Goal: Navigation & Orientation: Understand site structure

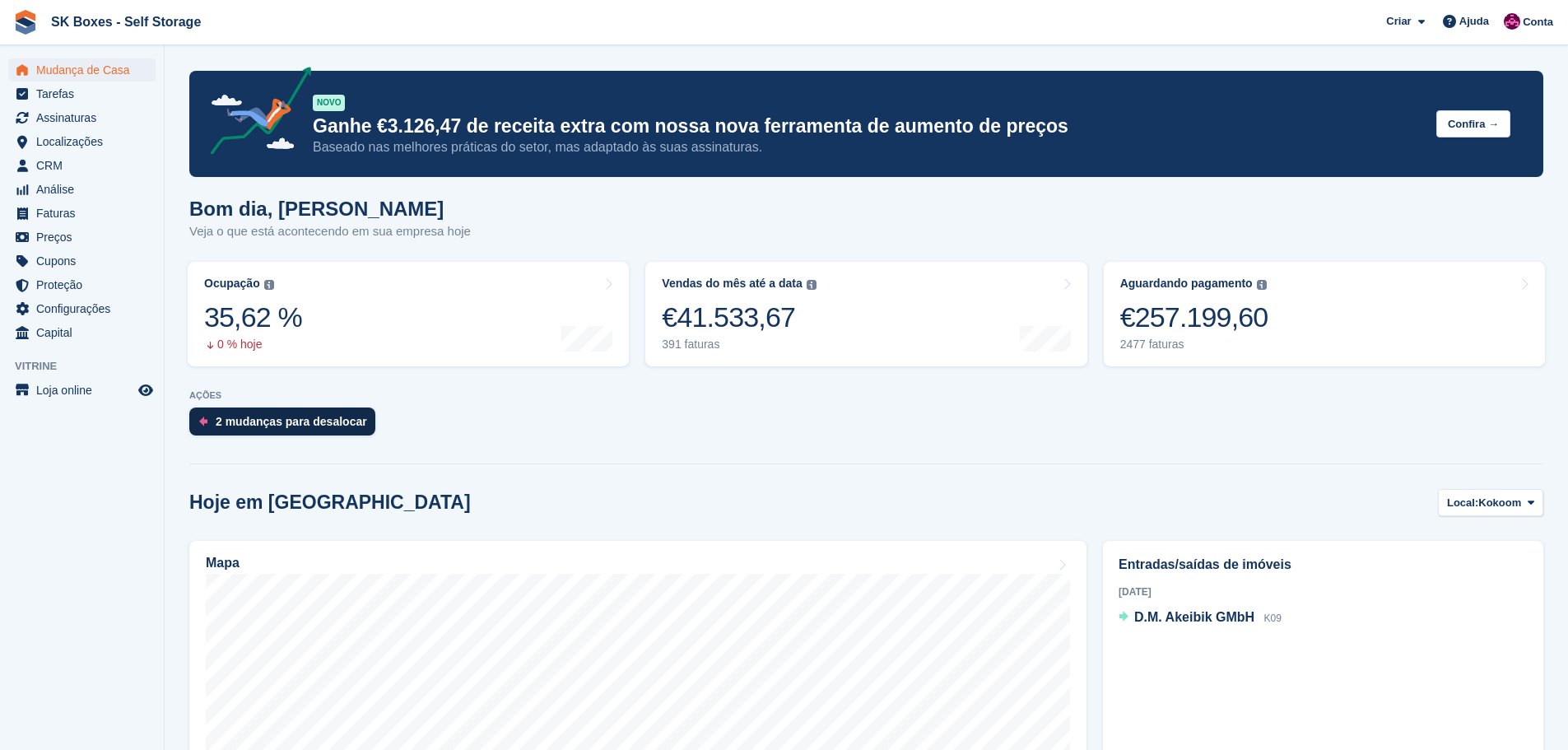
click at [300, 421] on div "2 mudanças para desalocar" at bounding box center [291, 422] width 152 height 13
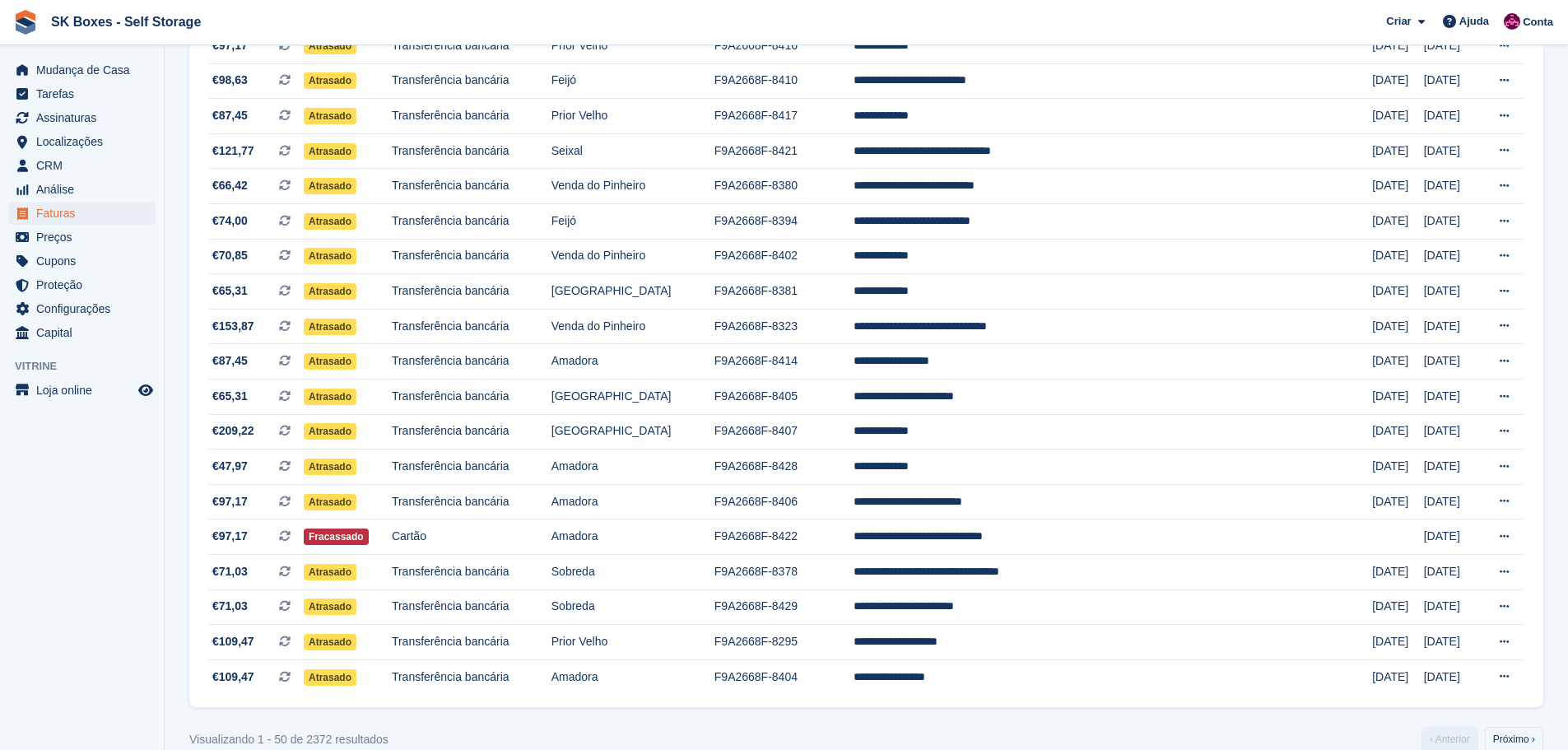
scroll to position [1360, 0]
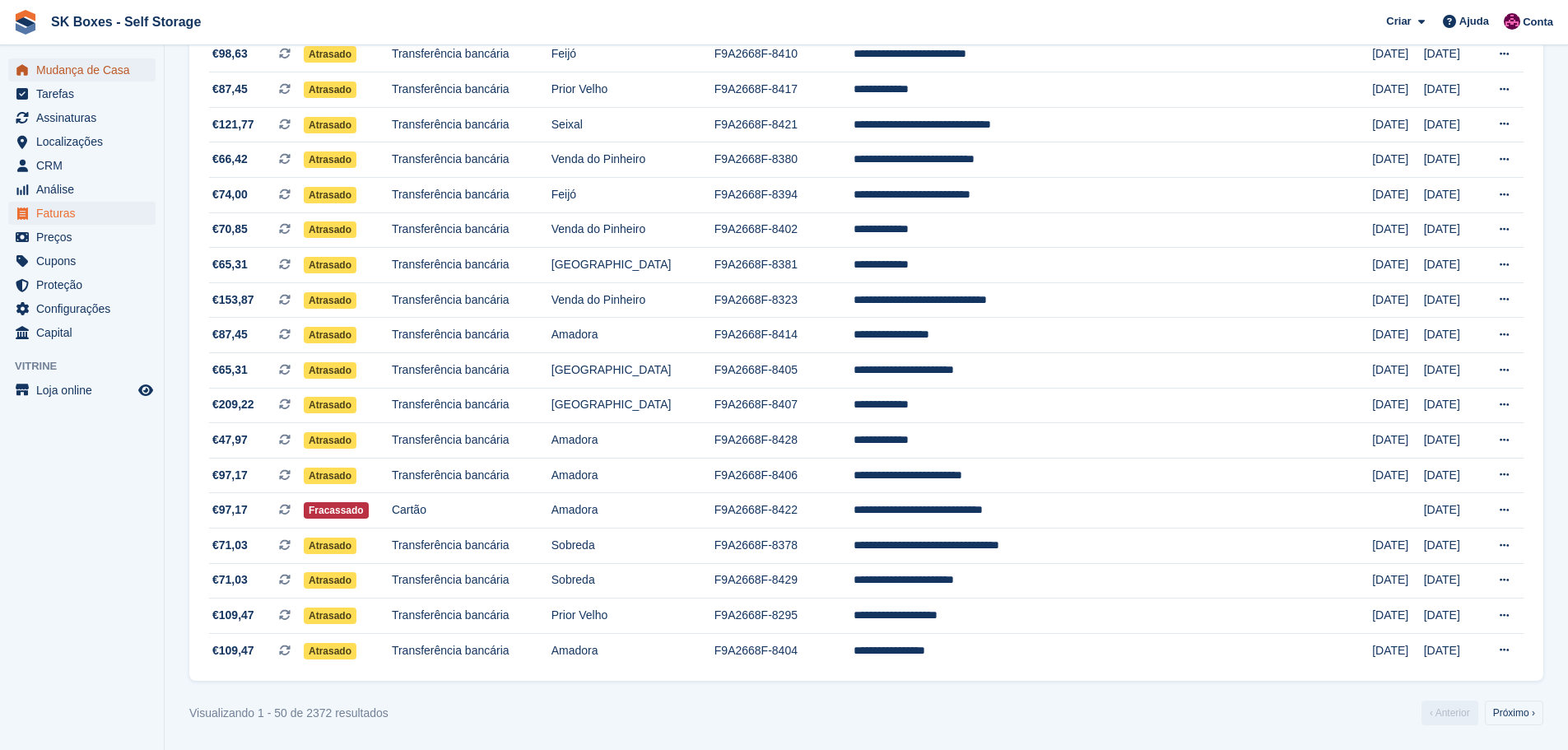
click at [113, 73] on span "Mudança de Casa" at bounding box center [85, 69] width 98 height 23
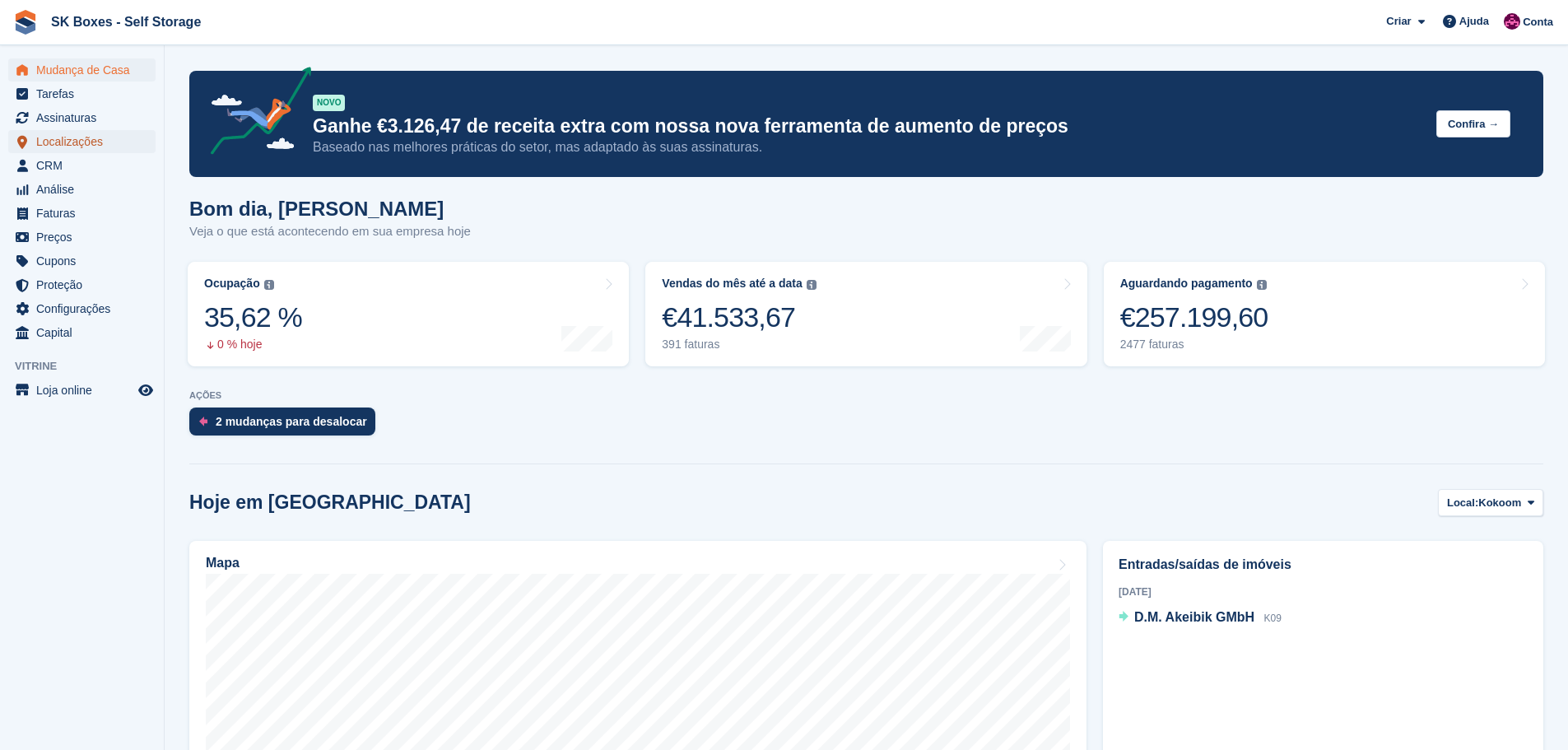
click at [98, 144] on span "Localizações" at bounding box center [85, 142] width 98 height 23
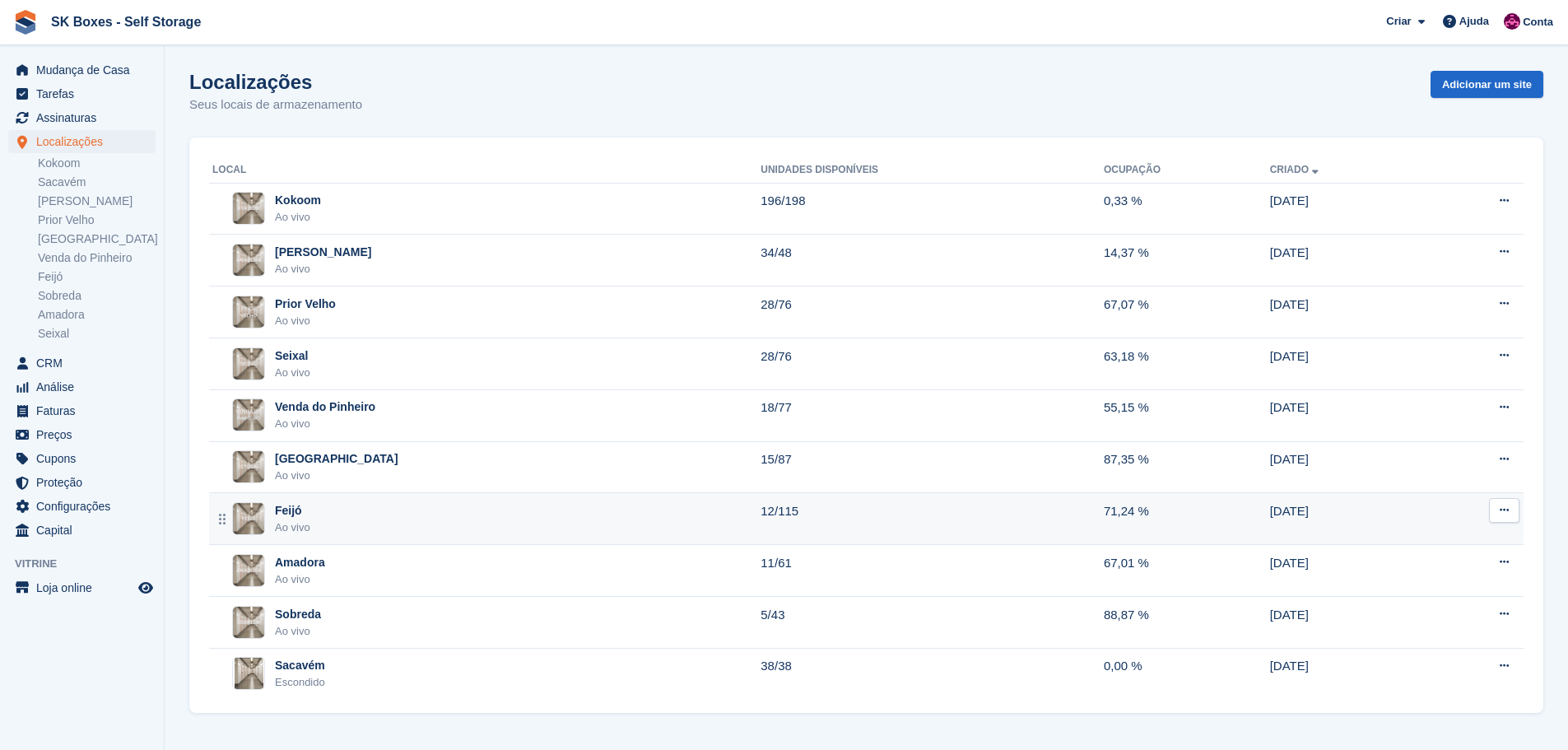
click at [301, 510] on div "Feijó" at bounding box center [292, 511] width 36 height 17
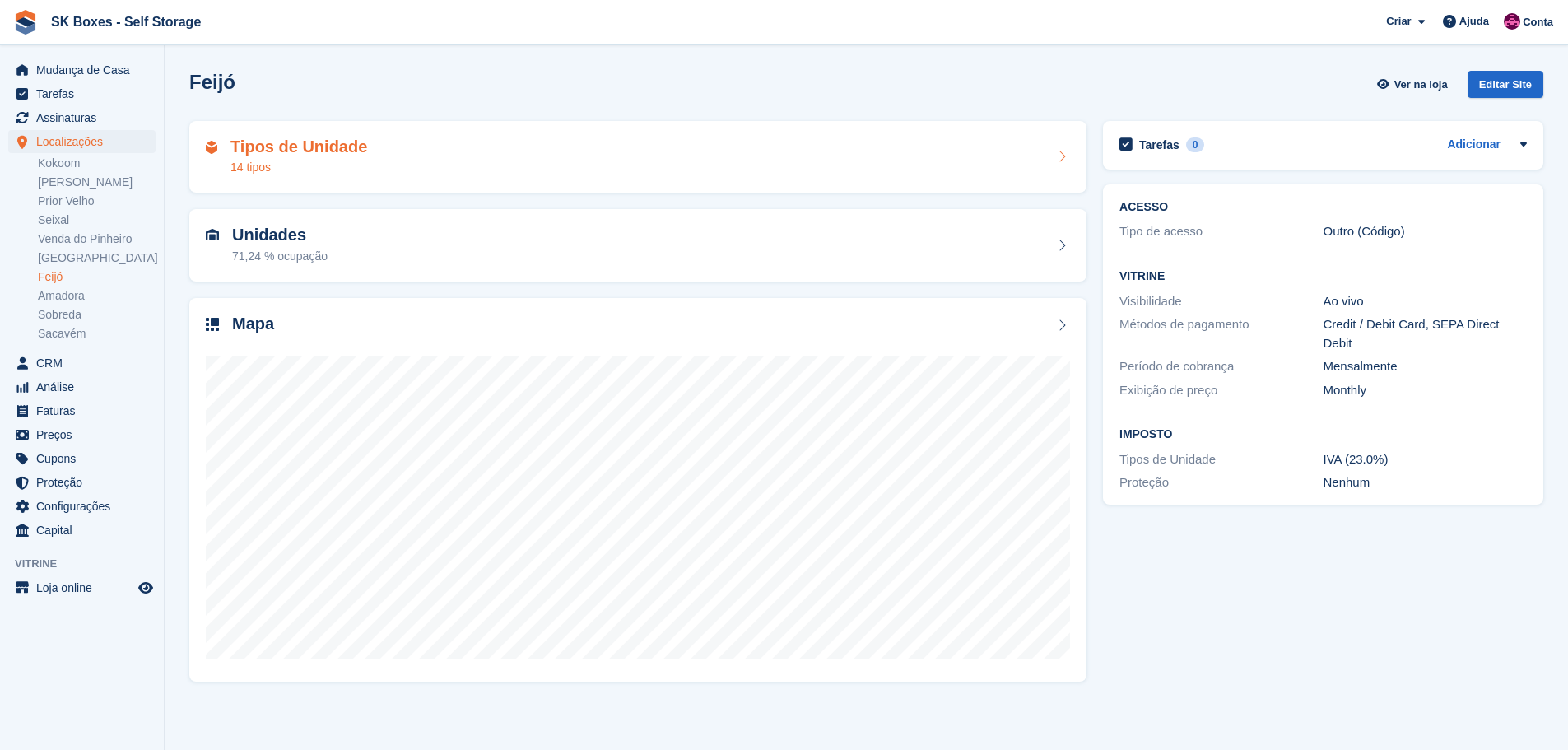
click at [411, 186] on div "Tipos de Unidade 14 tipos" at bounding box center [637, 157] width 897 height 72
